Goal: Find contact information: Find contact information

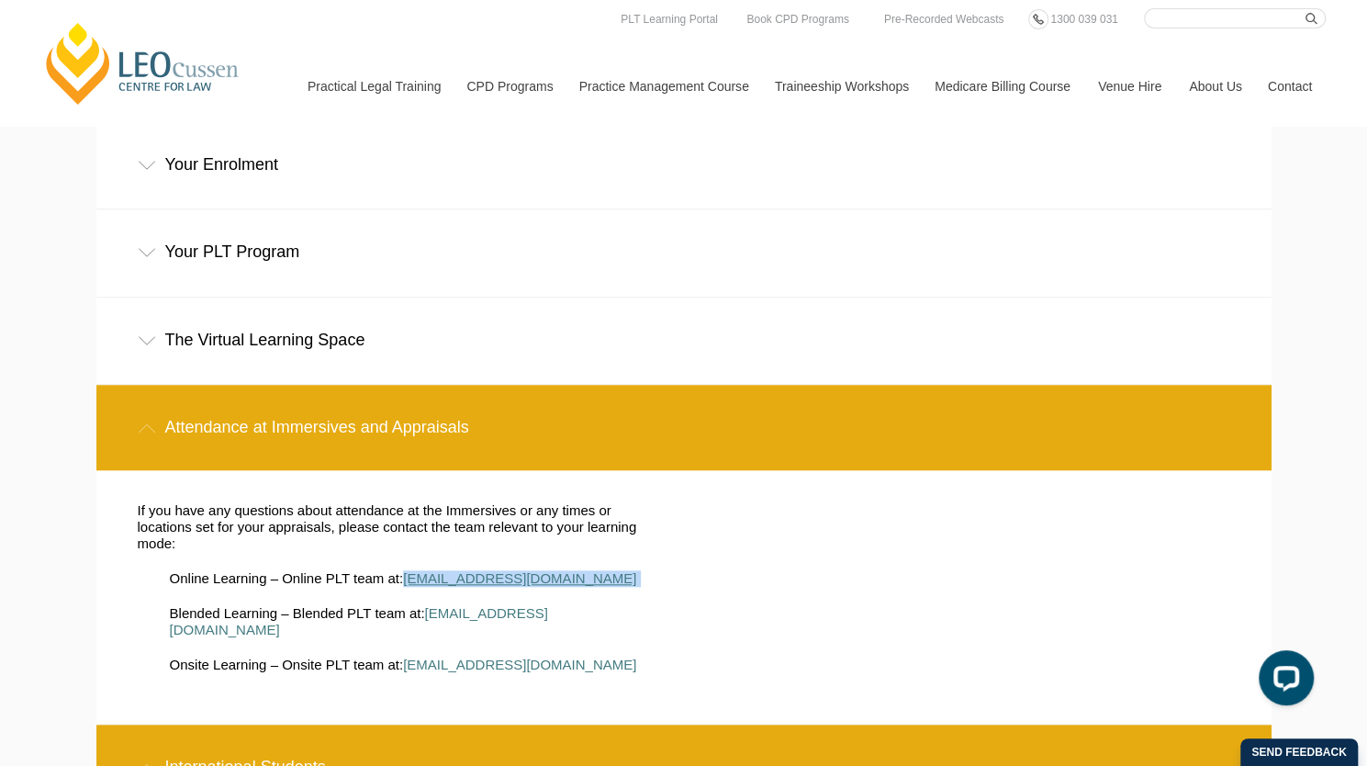
drag, startPoint x: 577, startPoint y: 489, endPoint x: 408, endPoint y: 497, distance: 169.1
click at [408, 570] on li "Online Learning – Online PLT team at: online@leocussen.edu.au" at bounding box center [413, 578] width 487 height 17
copy li "online@leocussen.edu.au"
click at [572, 385] on div "Attendance at Immersives and Appraisals" at bounding box center [683, 427] width 1175 height 85
